Goal: Transaction & Acquisition: Purchase product/service

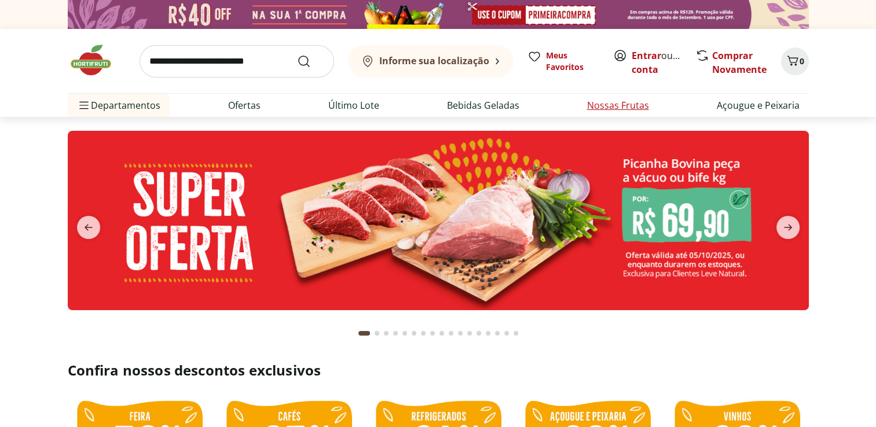
click at [611, 110] on link "Nossas Frutas" at bounding box center [618, 105] width 62 height 14
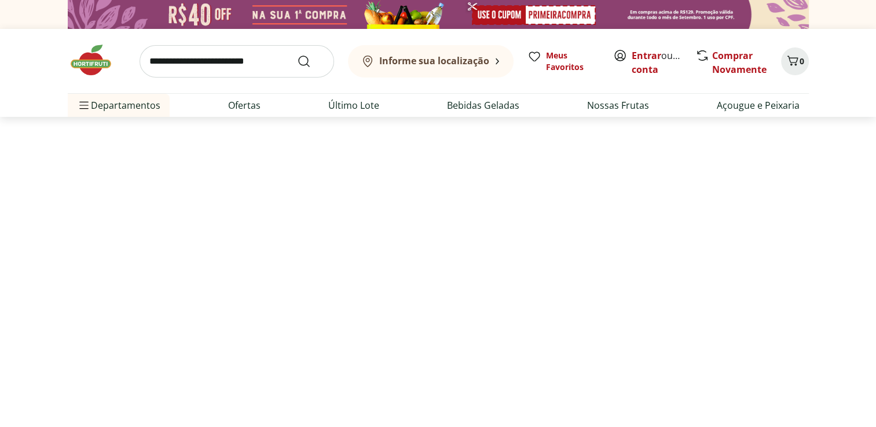
select select "**********"
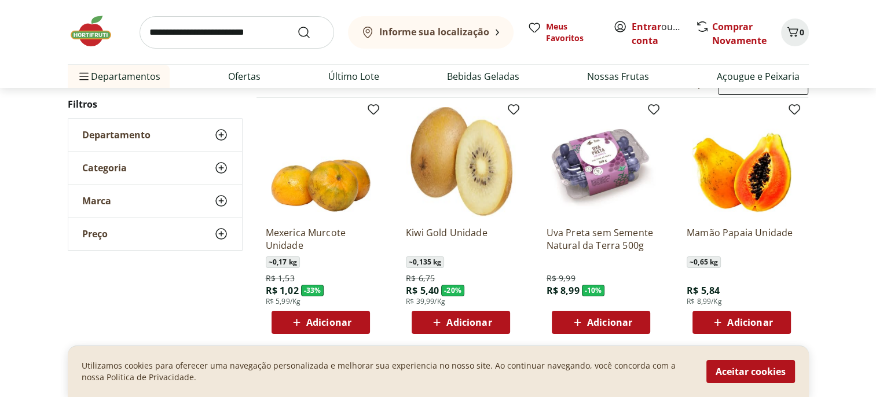
scroll to position [116, 0]
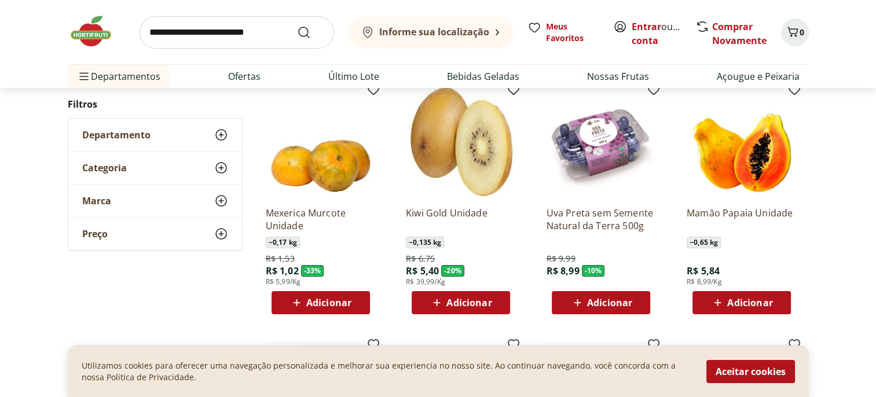
click at [250, 34] on input "search" at bounding box center [237, 32] width 195 height 32
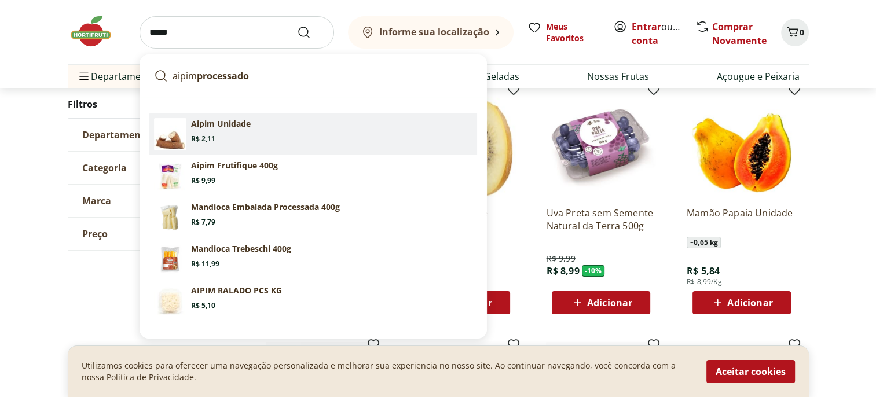
click at [234, 120] on p "Aipim Unidade" at bounding box center [221, 124] width 60 height 12
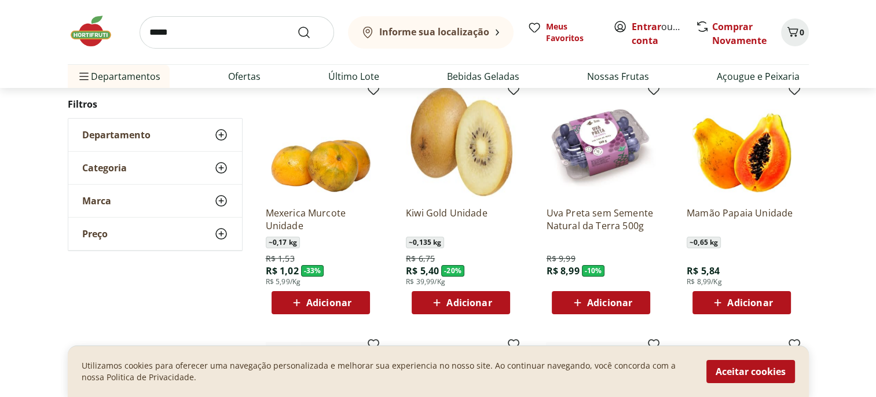
type input "**********"
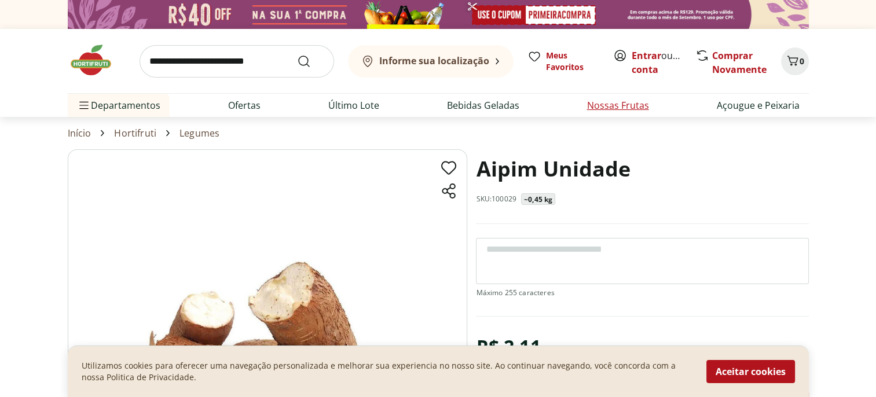
click at [599, 107] on link "Nossas Frutas" at bounding box center [618, 105] width 62 height 14
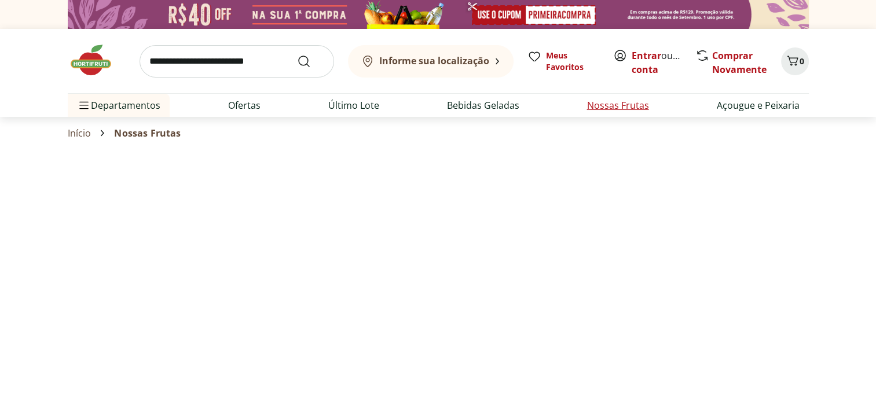
select select "**********"
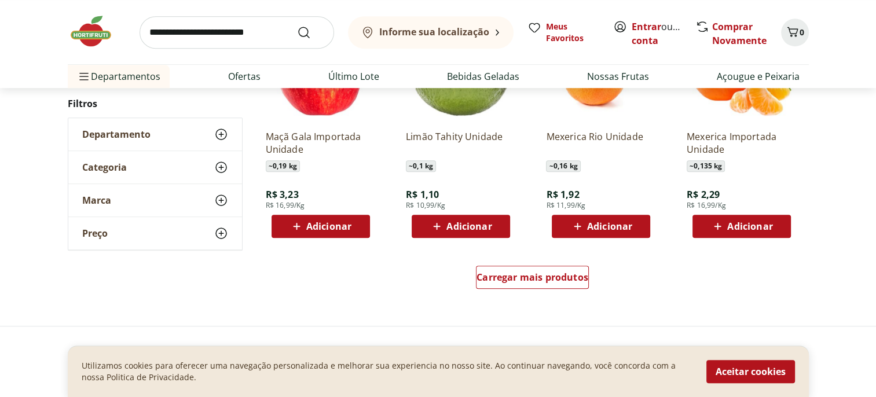
scroll to position [811, 0]
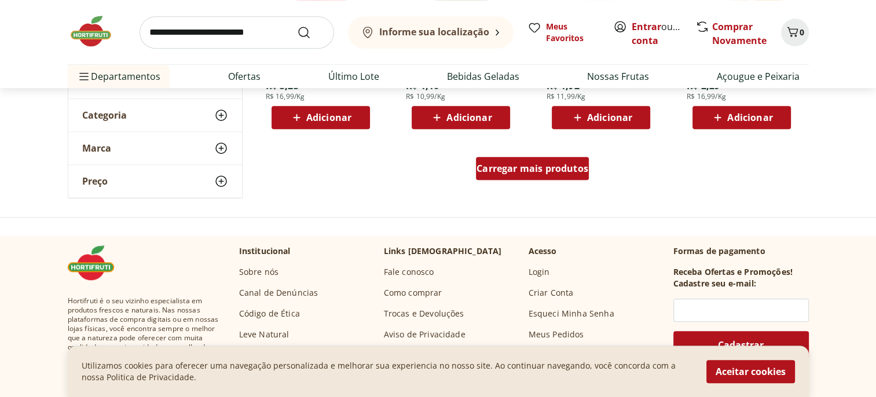
click at [562, 173] on span "Carregar mais produtos" at bounding box center [533, 168] width 112 height 9
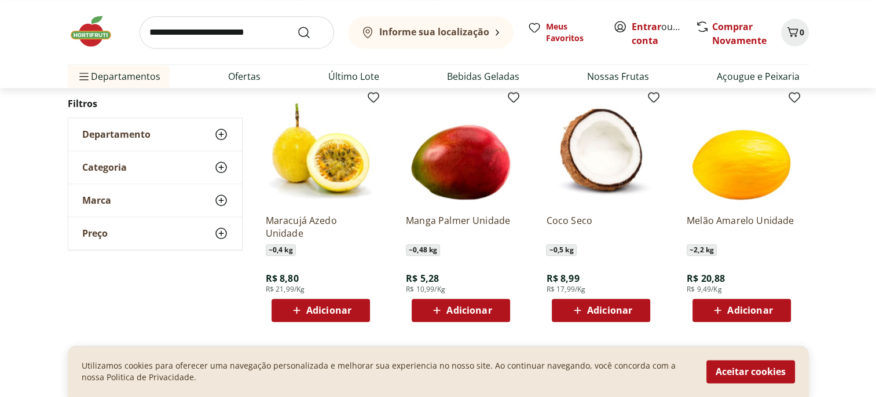
scroll to position [1390, 0]
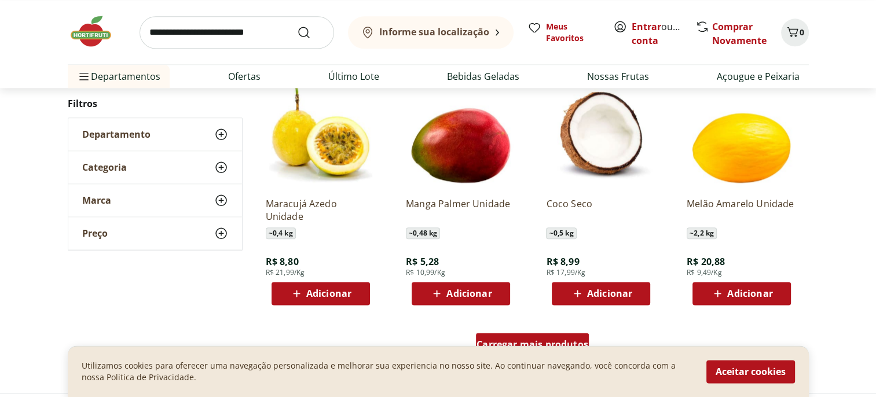
click at [541, 335] on div "Carregar mais produtos" at bounding box center [532, 344] width 113 height 23
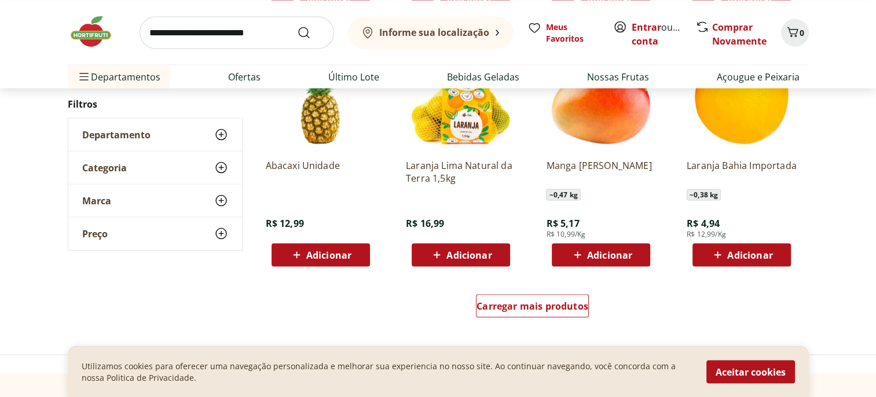
scroll to position [2200, 0]
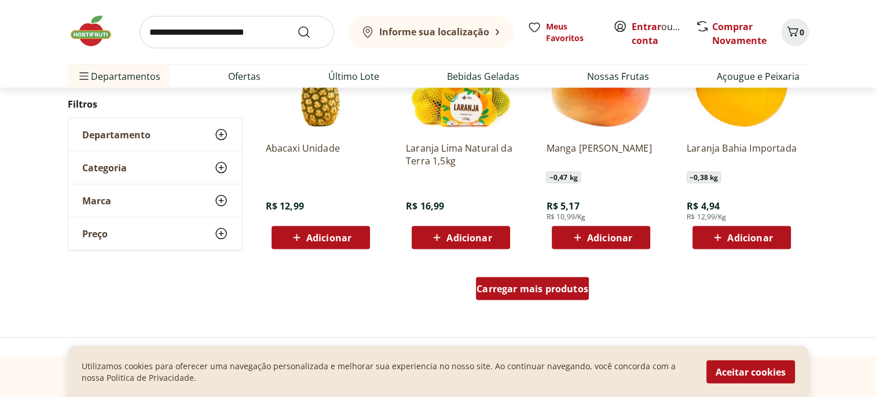
click at [562, 287] on span "Carregar mais produtos" at bounding box center [533, 288] width 112 height 9
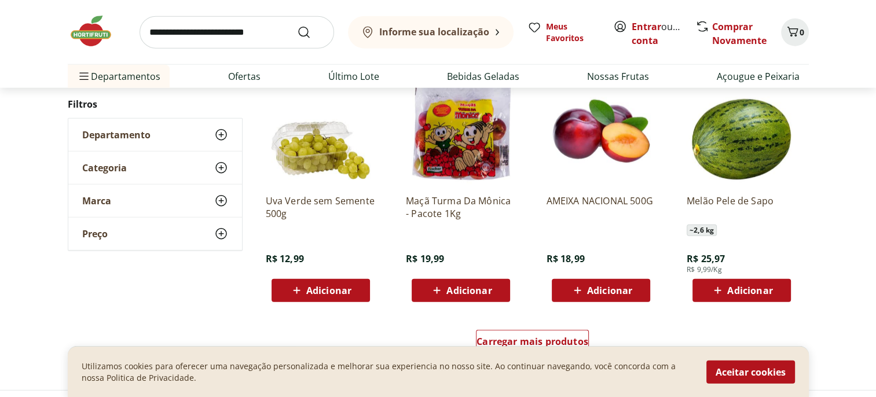
scroll to position [2837, 0]
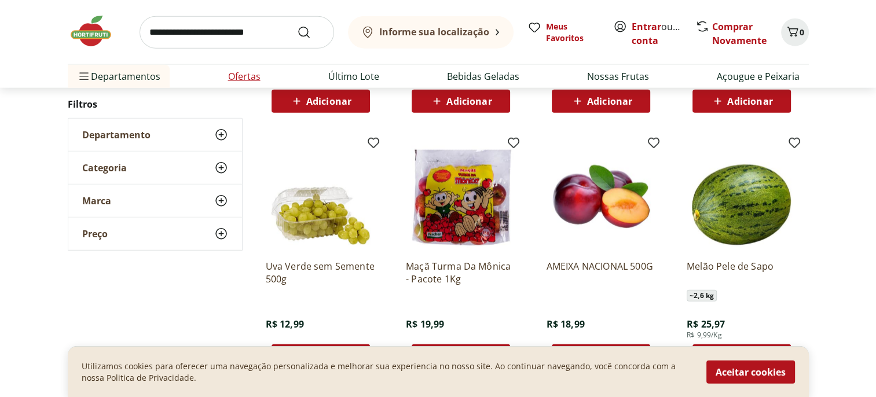
click at [247, 78] on link "Ofertas" at bounding box center [244, 76] width 32 height 14
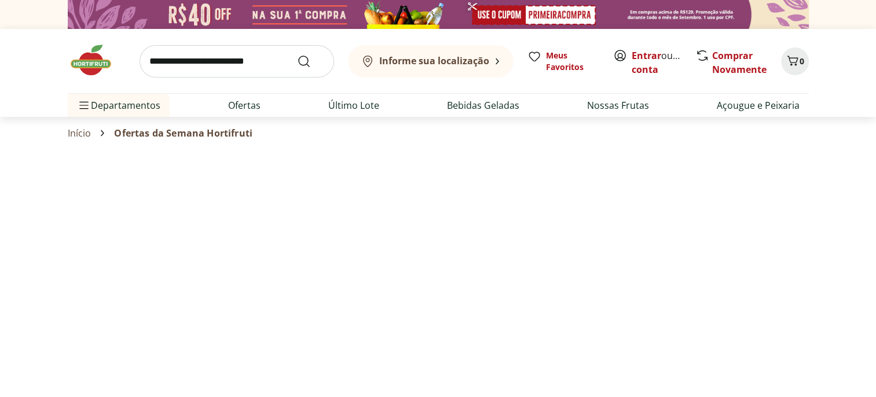
select select "**********"
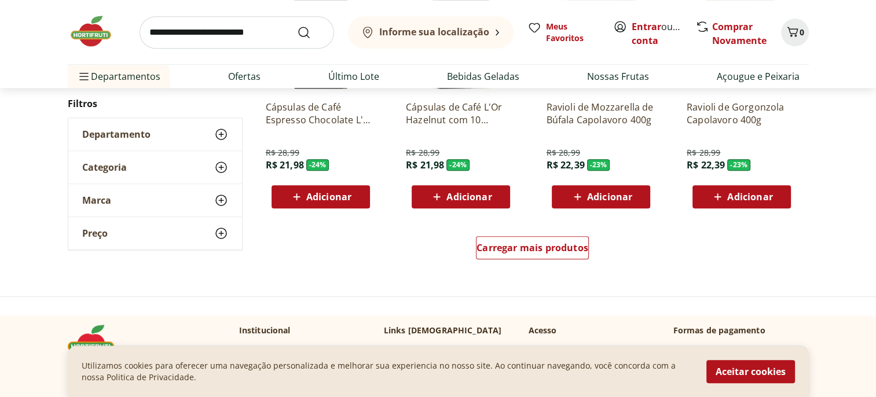
scroll to position [579, 0]
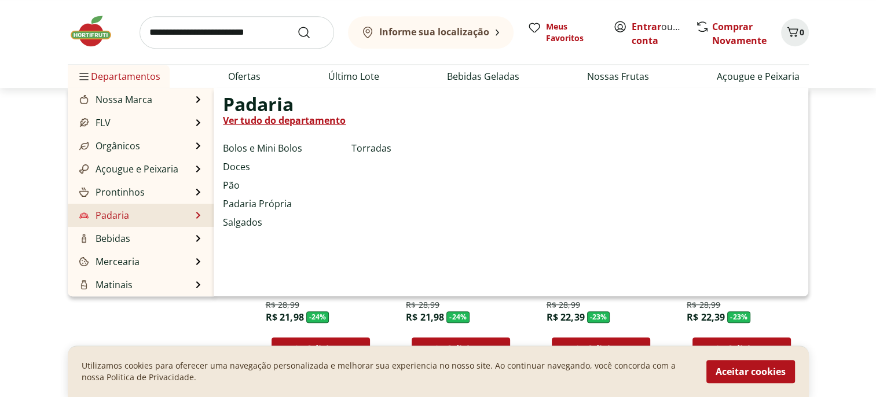
click at [125, 218] on link "Padaria" at bounding box center [103, 215] width 52 height 14
select select "**********"
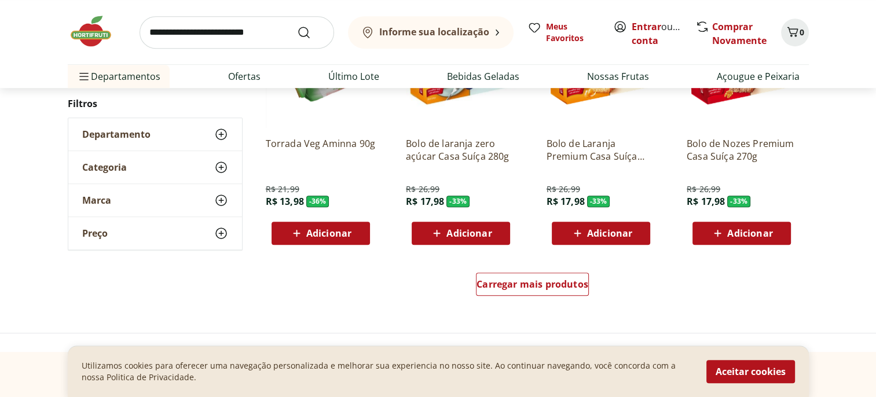
scroll to position [811, 0]
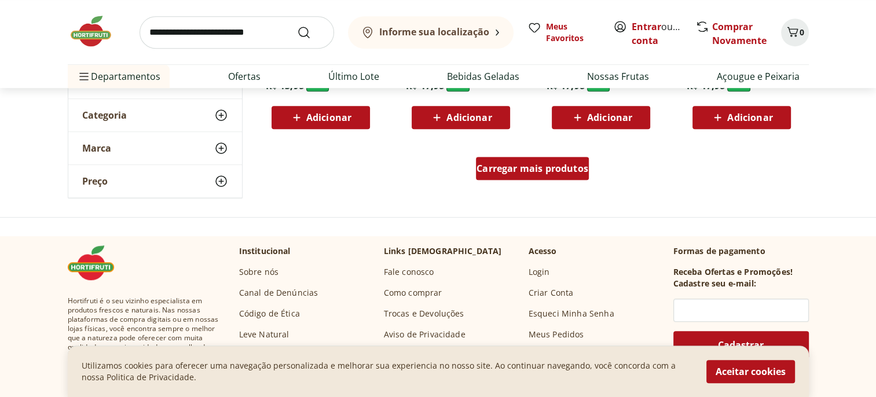
click at [536, 172] on span "Carregar mais produtos" at bounding box center [533, 168] width 112 height 9
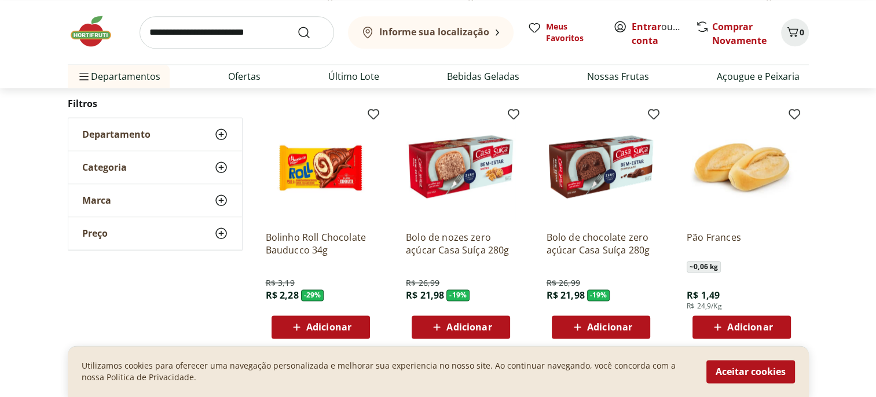
scroll to position [1332, 0]
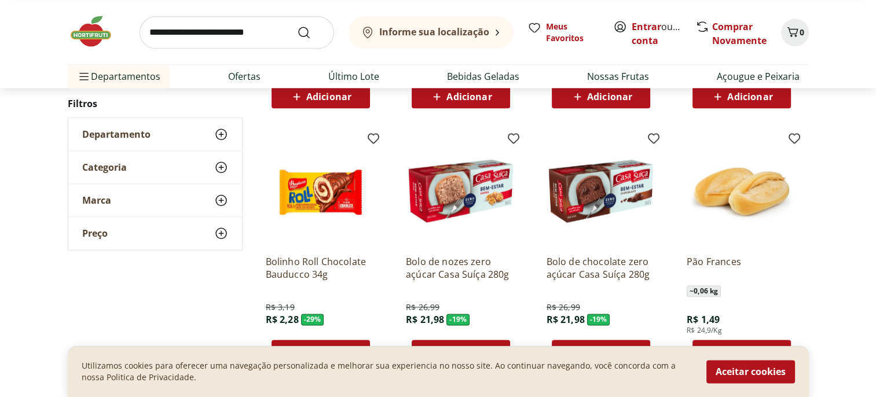
click at [758, 197] on img at bounding box center [742, 191] width 110 height 110
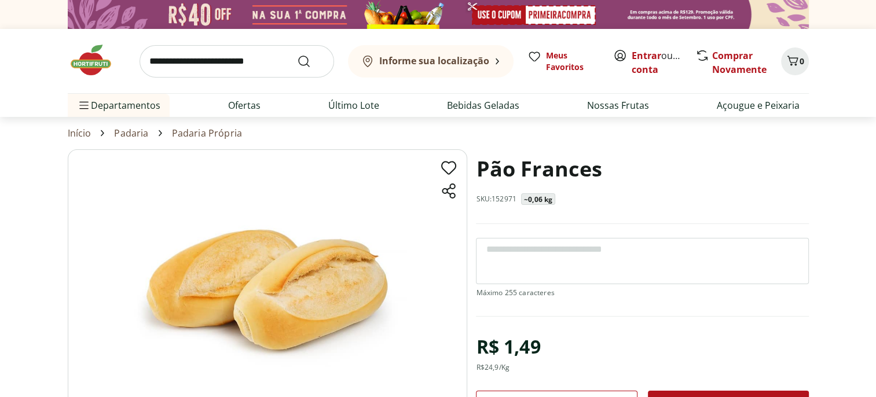
scroll to position [58, 0]
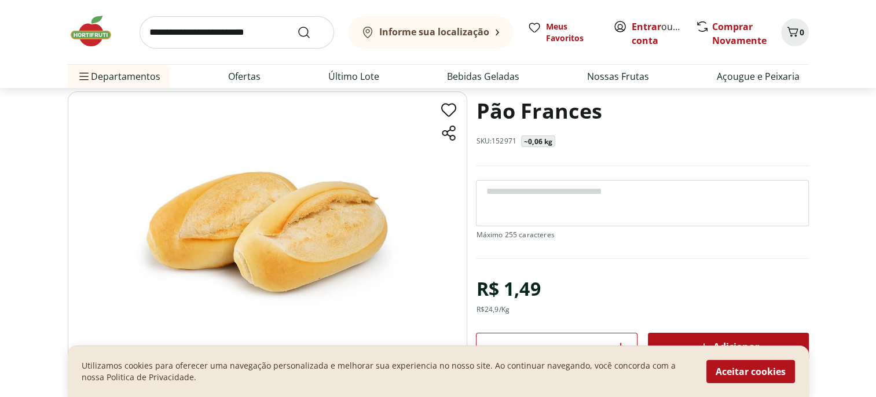
select select "**********"
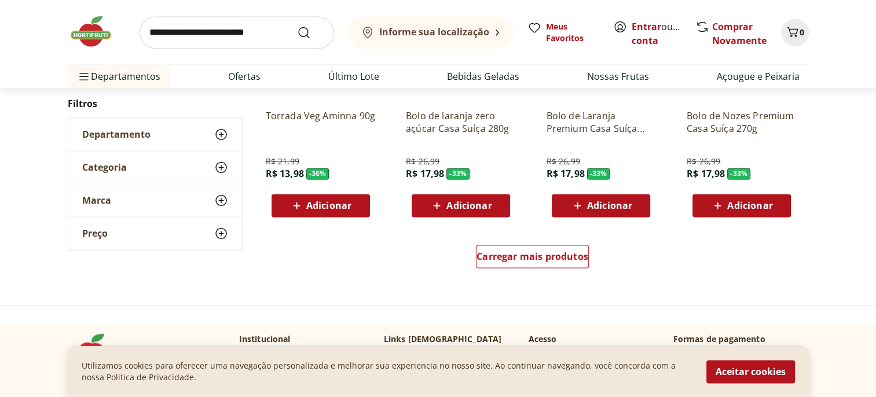
scroll to position [1679, 0]
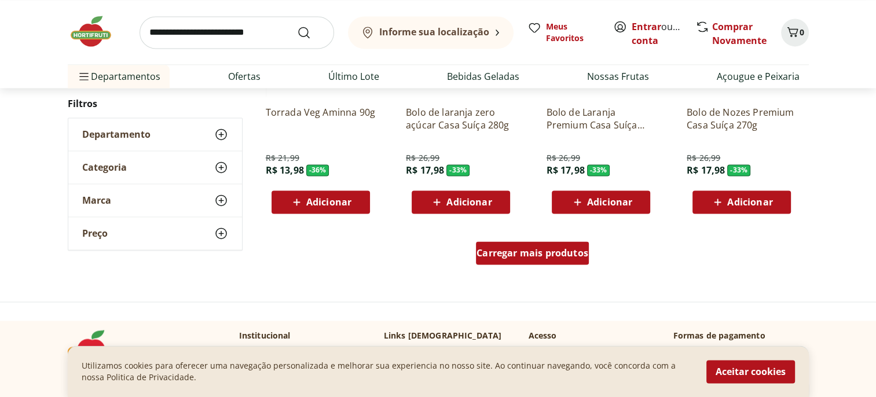
click at [505, 249] on span "Carregar mais produtos" at bounding box center [533, 252] width 112 height 9
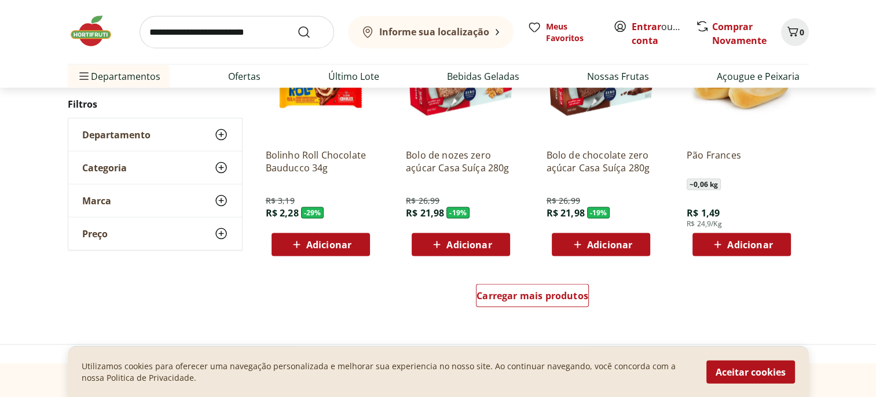
scroll to position [2432, 0]
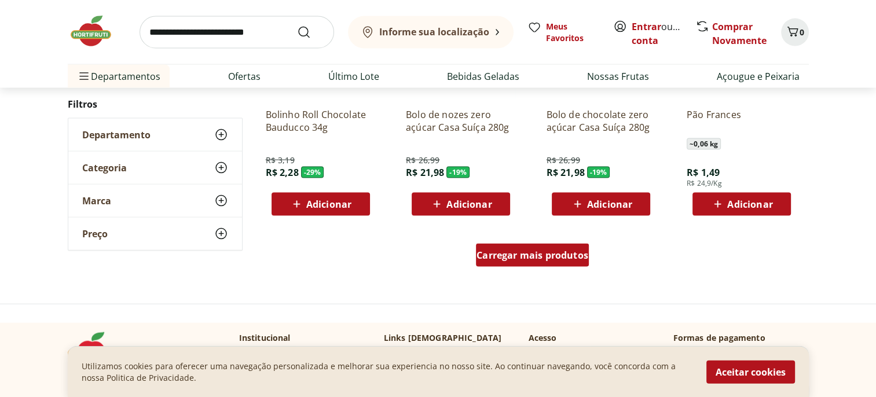
click at [512, 253] on span "Carregar mais produtos" at bounding box center [533, 255] width 112 height 9
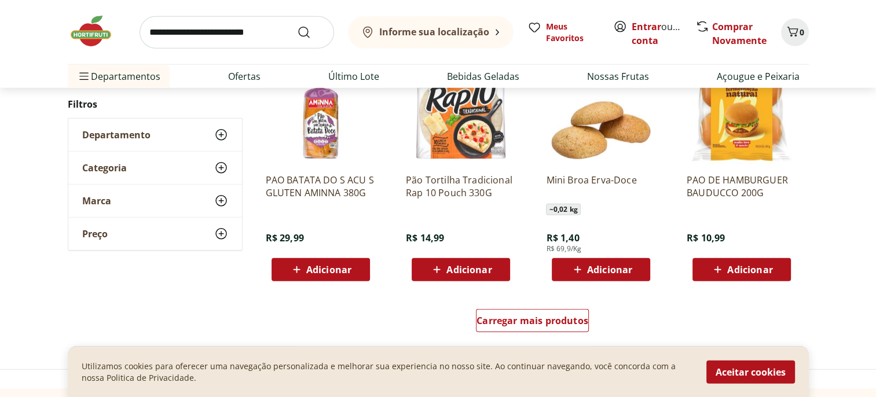
scroll to position [3185, 0]
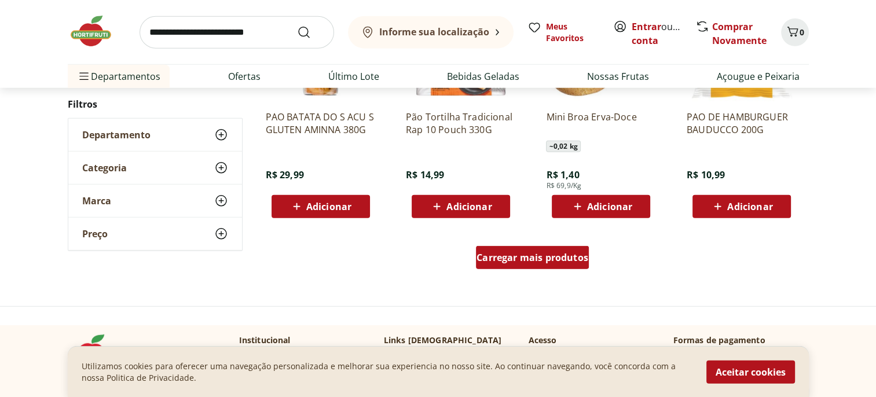
click at [530, 262] on span "Carregar mais produtos" at bounding box center [533, 257] width 112 height 9
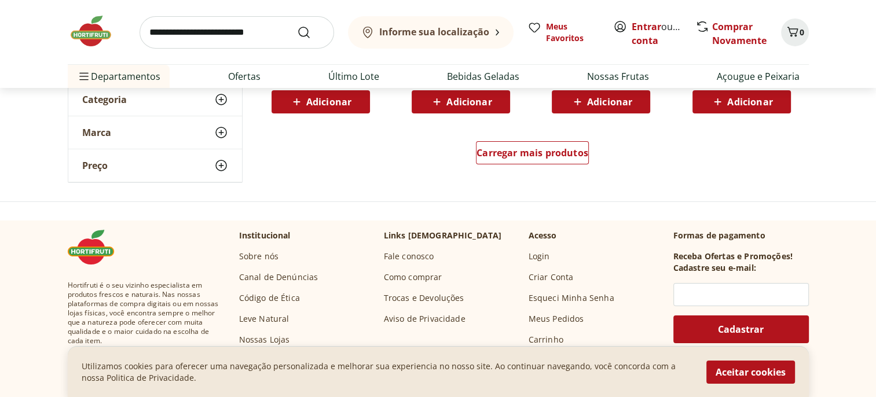
scroll to position [4053, 0]
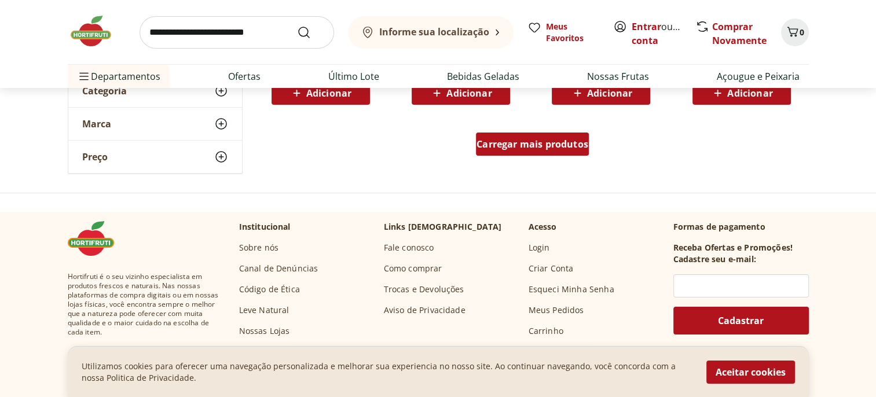
click at [502, 149] on span "Carregar mais produtos" at bounding box center [533, 144] width 112 height 9
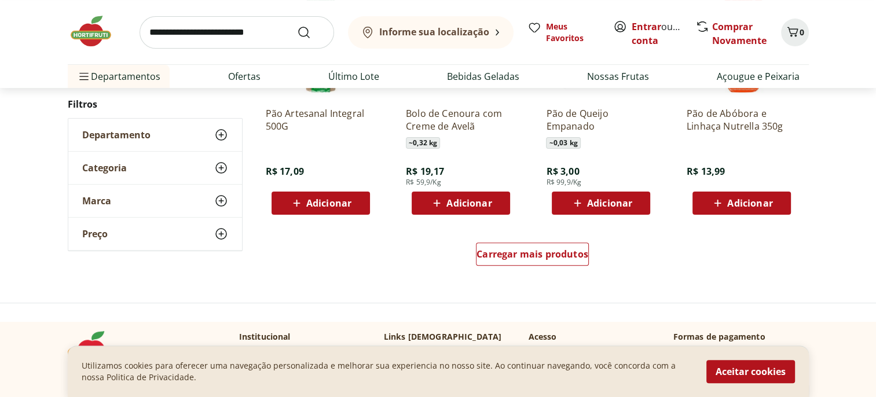
scroll to position [4632, 0]
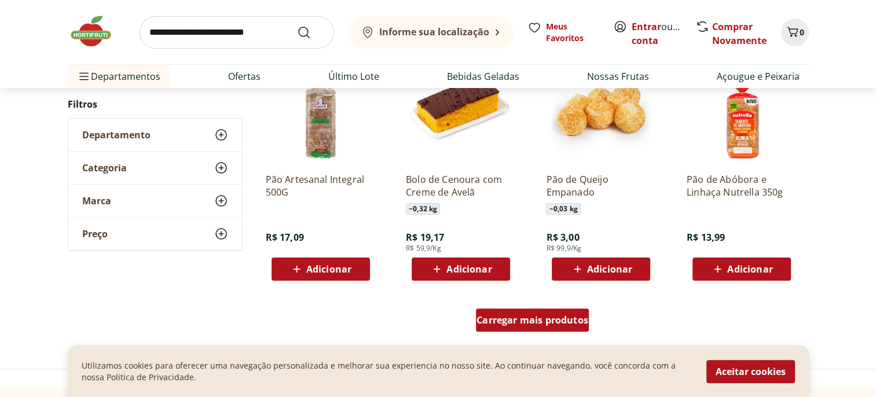
click at [505, 318] on span "Carregar mais produtos" at bounding box center [533, 320] width 112 height 9
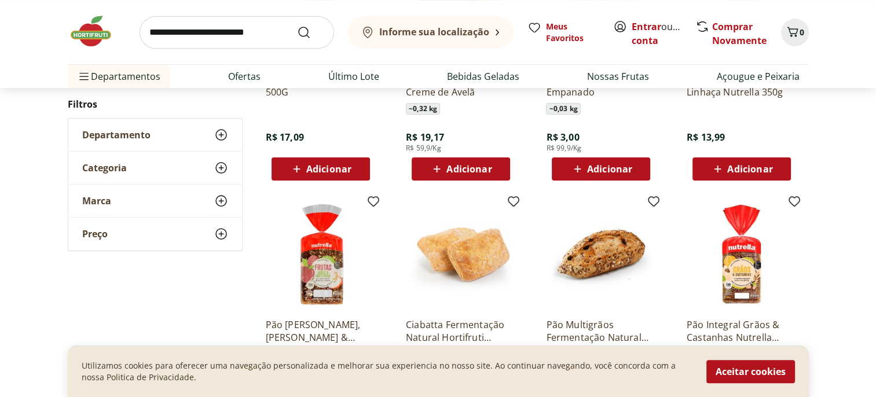
scroll to position [4806, 0]
